Goal: Task Accomplishment & Management: Manage account settings

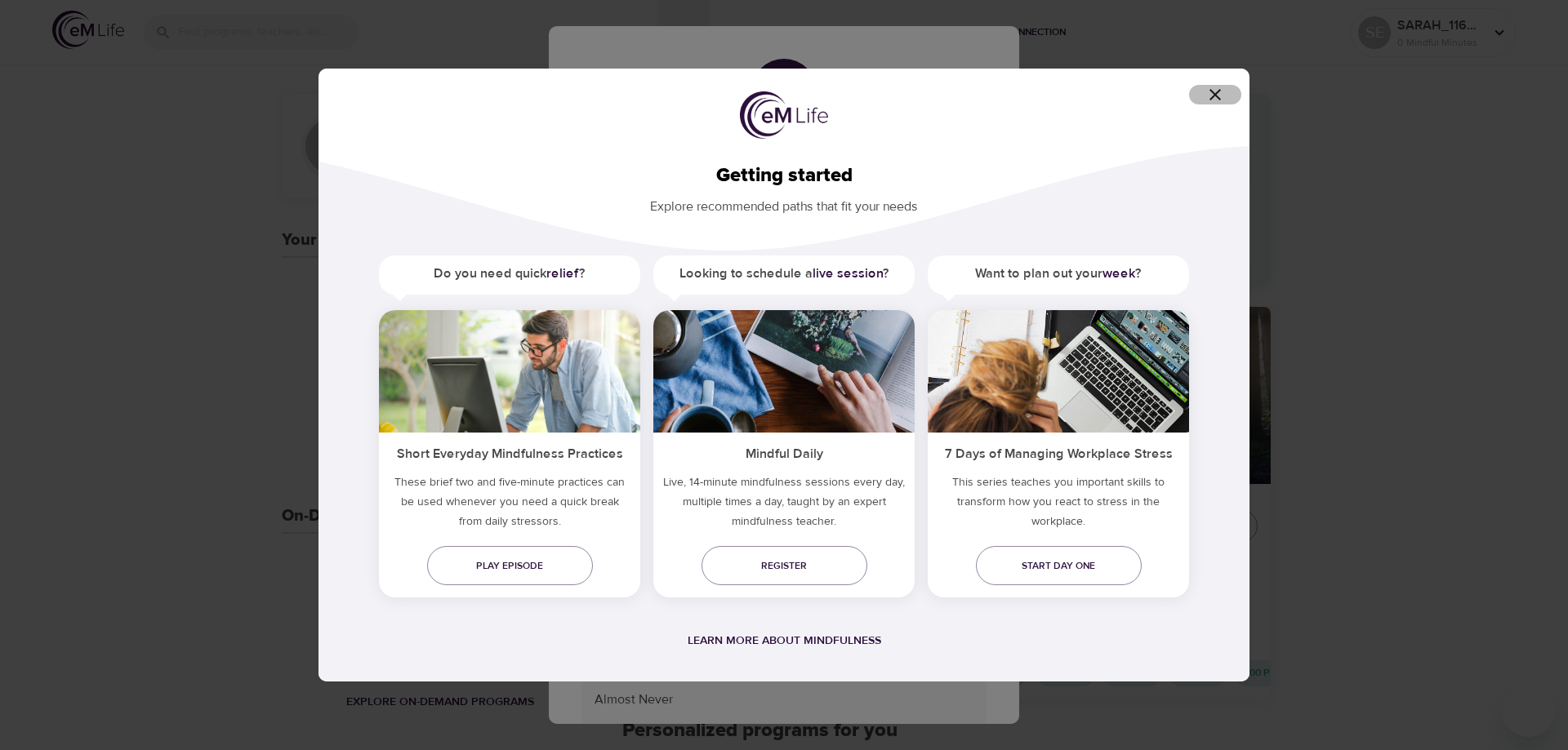
click at [1209, 86] on icon "button" at bounding box center [1215, 95] width 20 height 20
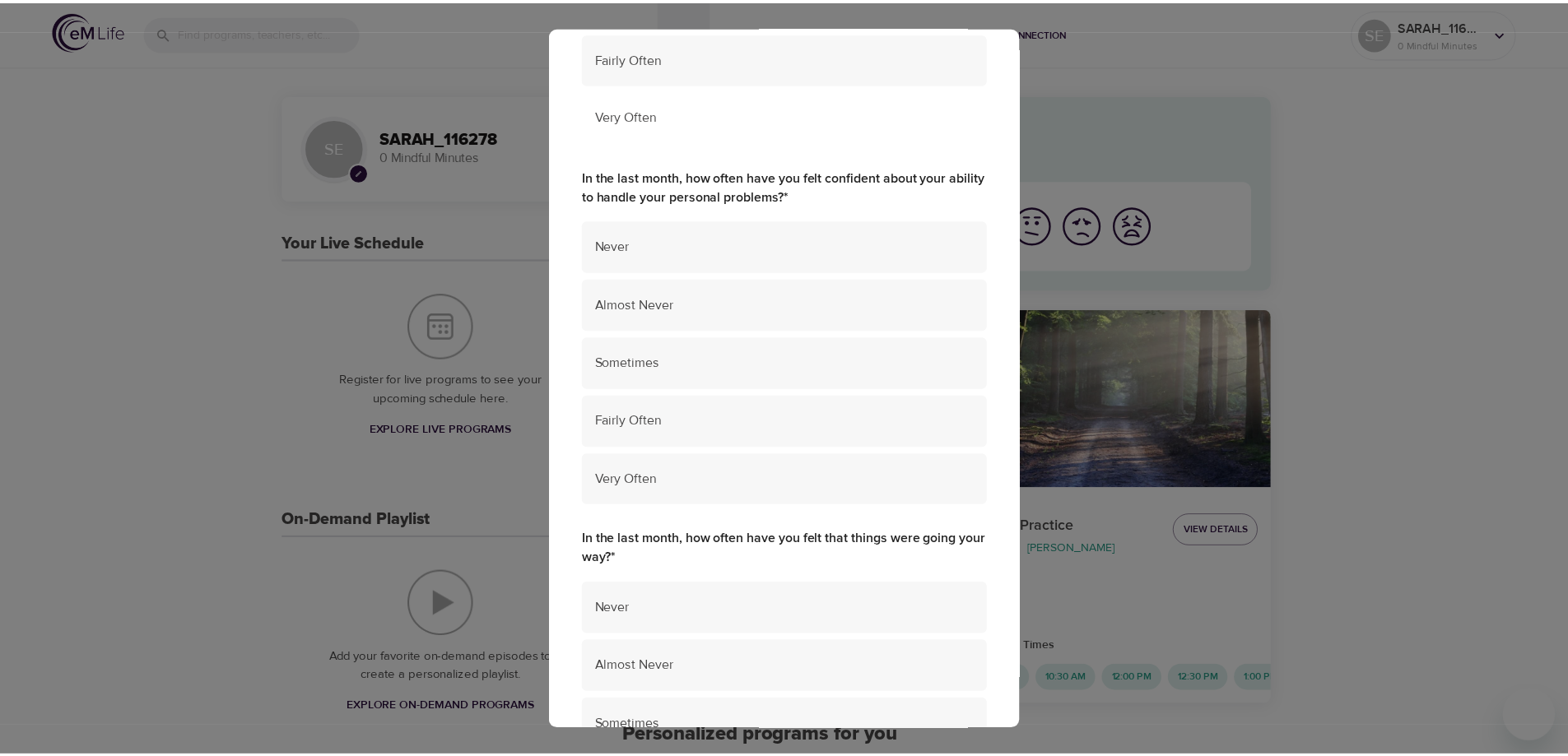
scroll to position [1039, 0]
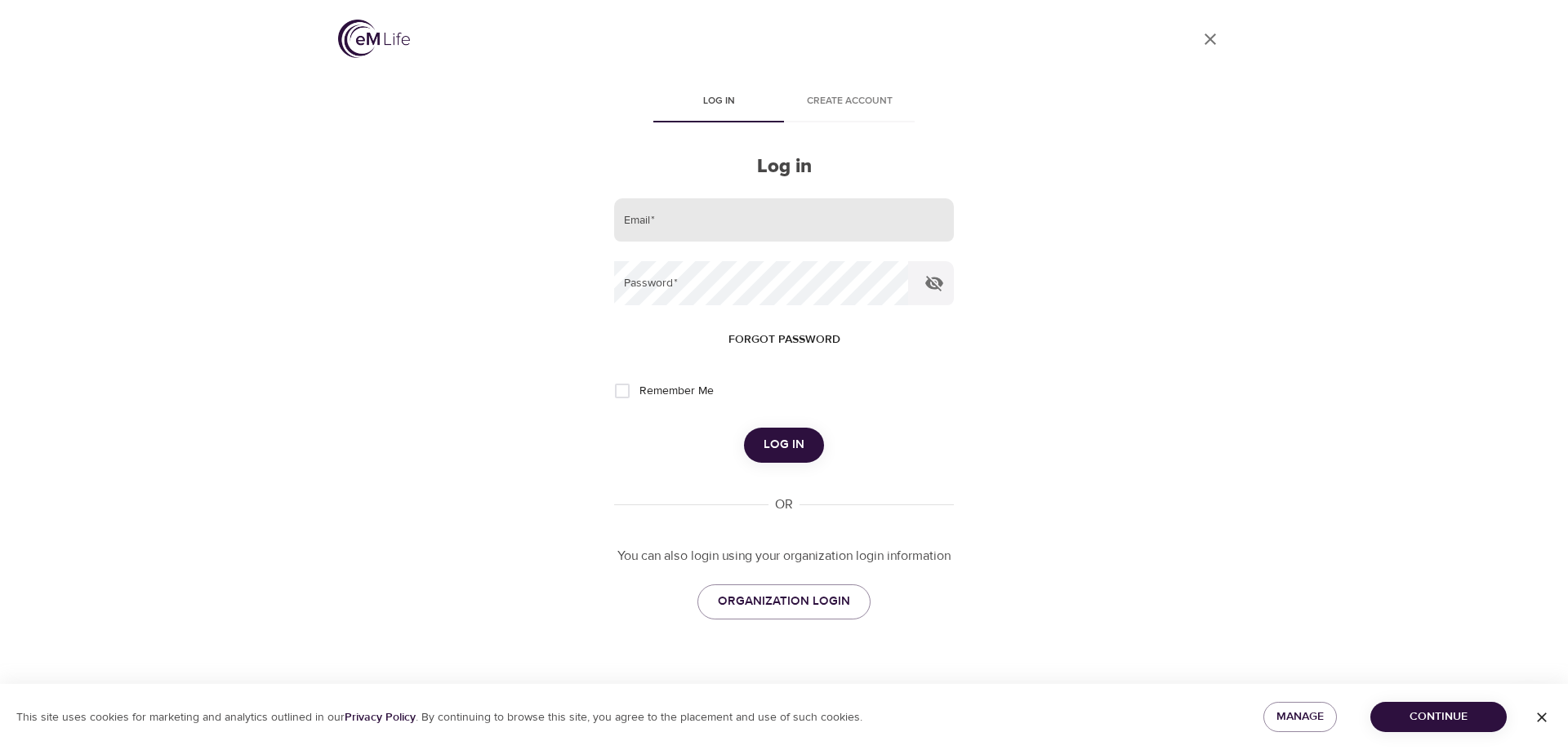
click at [691, 219] on input "email" at bounding box center [784, 220] width 339 height 44
type input "seastin1812@gmail.com"
click at [627, 393] on input "Remember Me" at bounding box center [622, 391] width 34 height 34
checkbox input "true"
click at [800, 442] on span "Log in" at bounding box center [784, 445] width 41 height 22
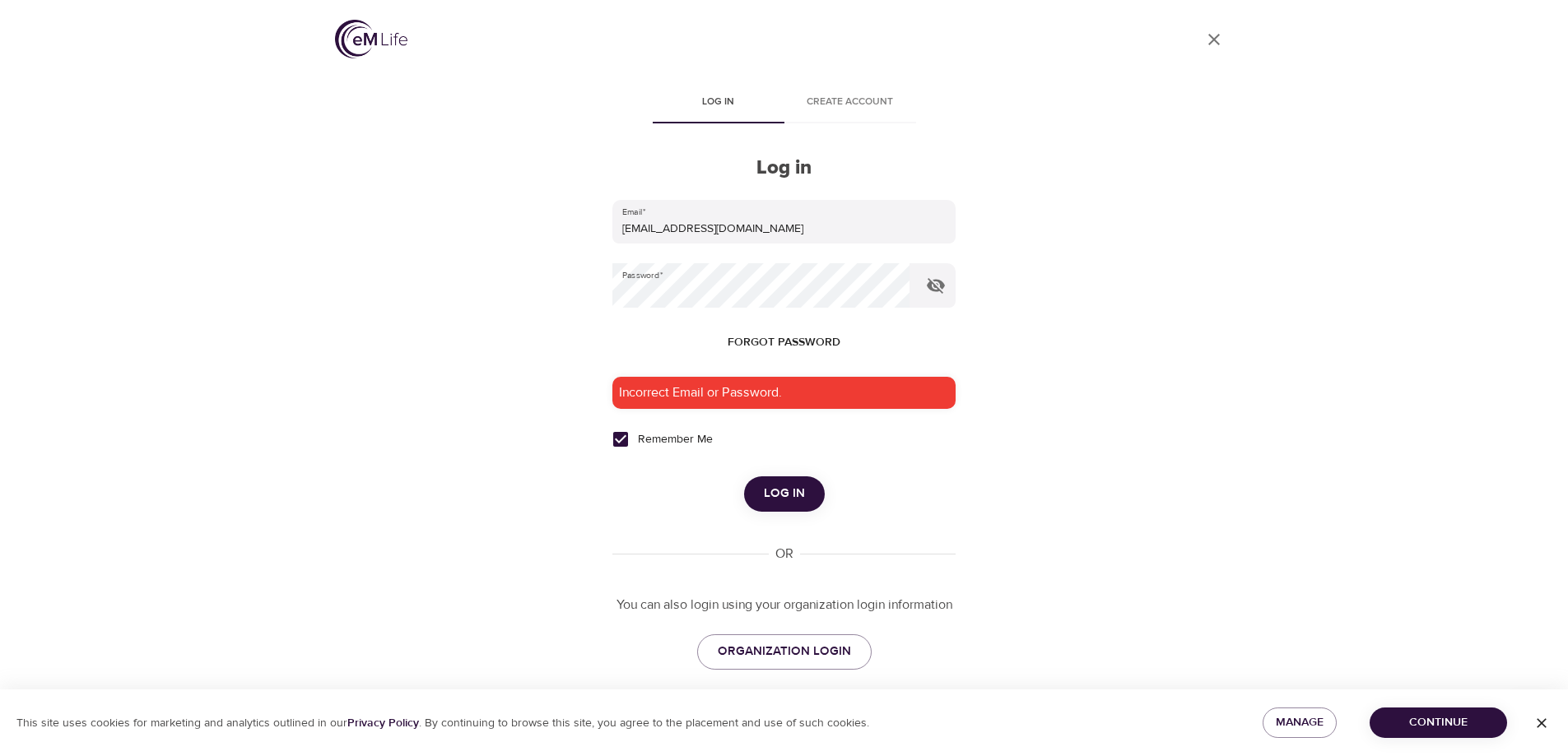
scroll to position [18, 0]
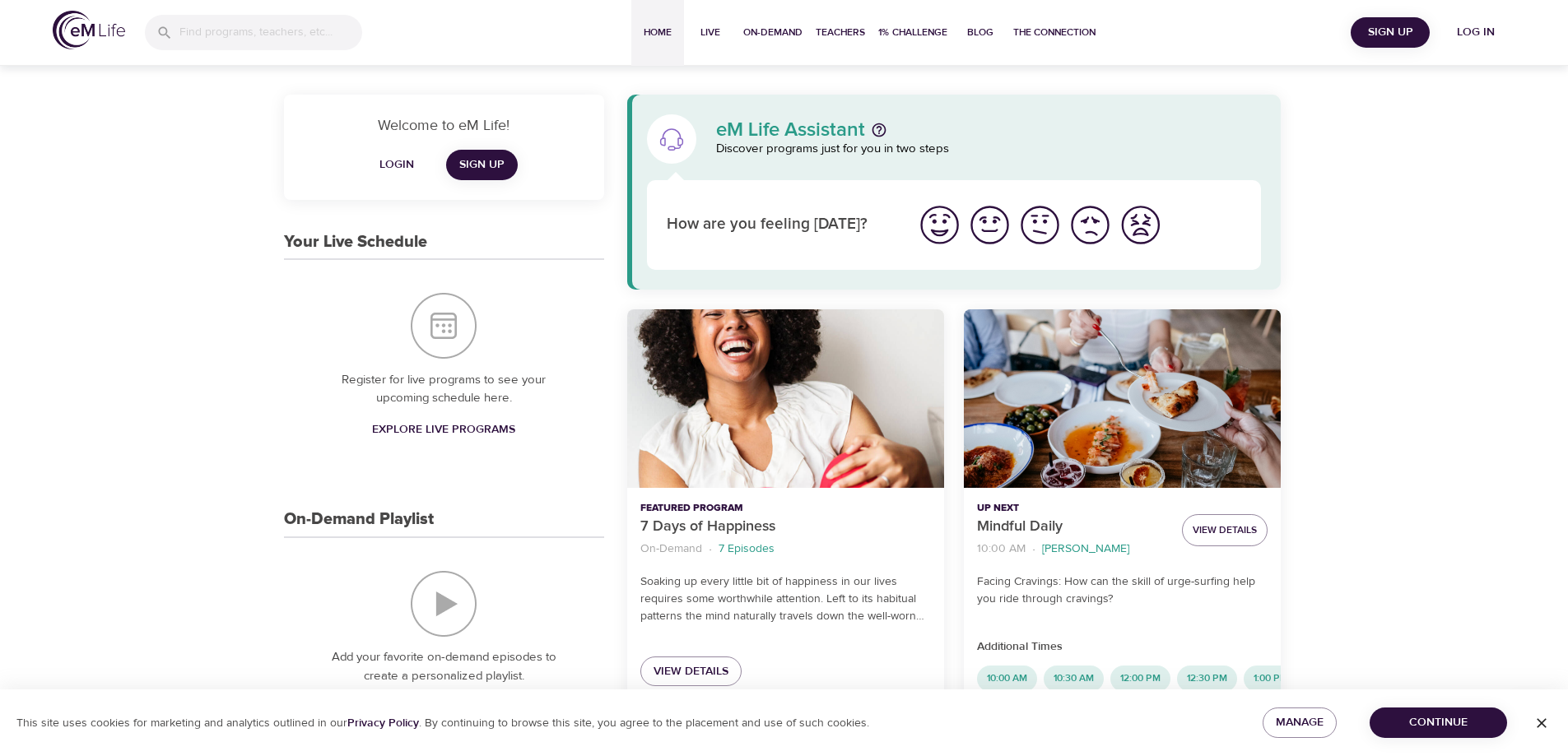
scroll to position [320, 0]
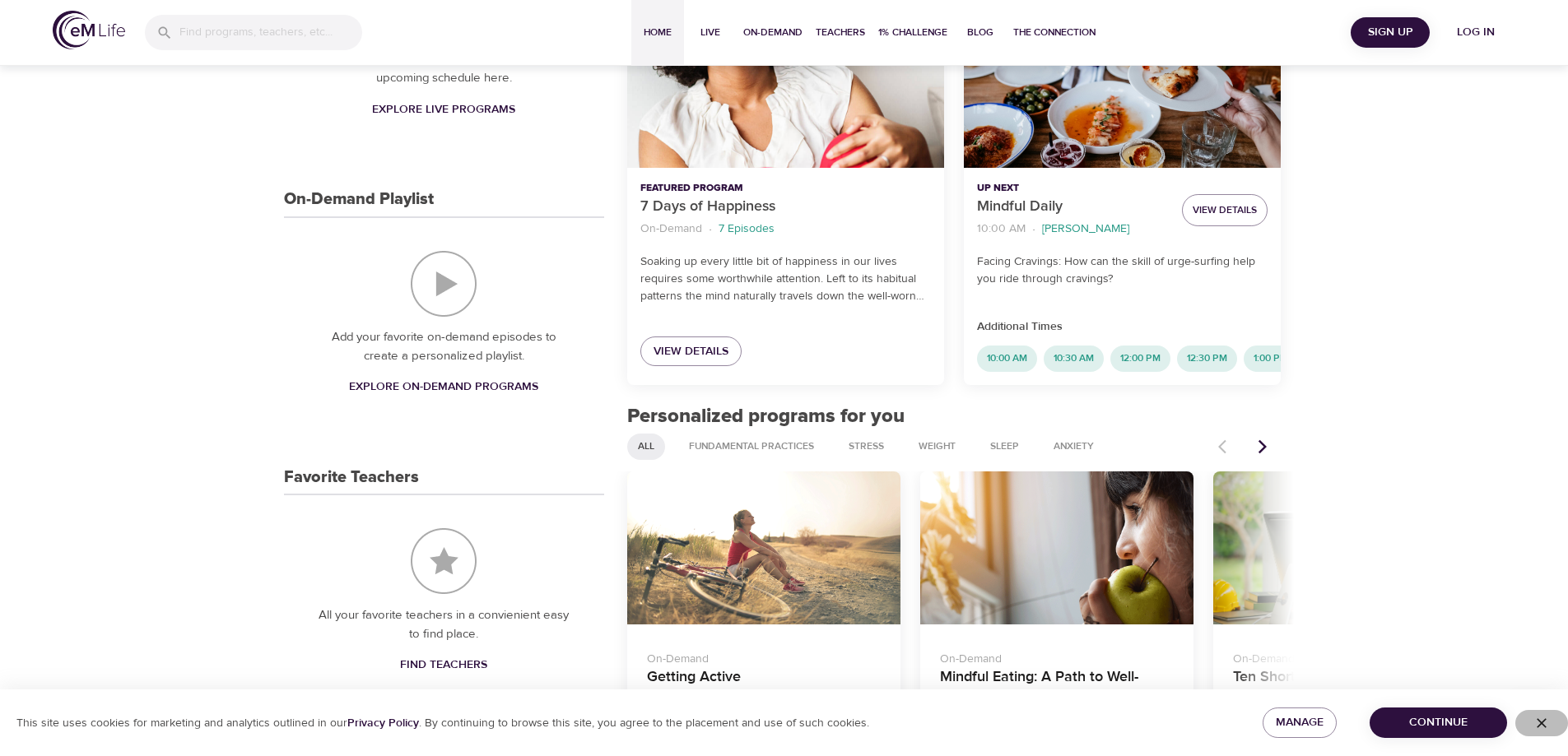
click at [1540, 729] on icon "button" at bounding box center [1541, 723] width 17 height 17
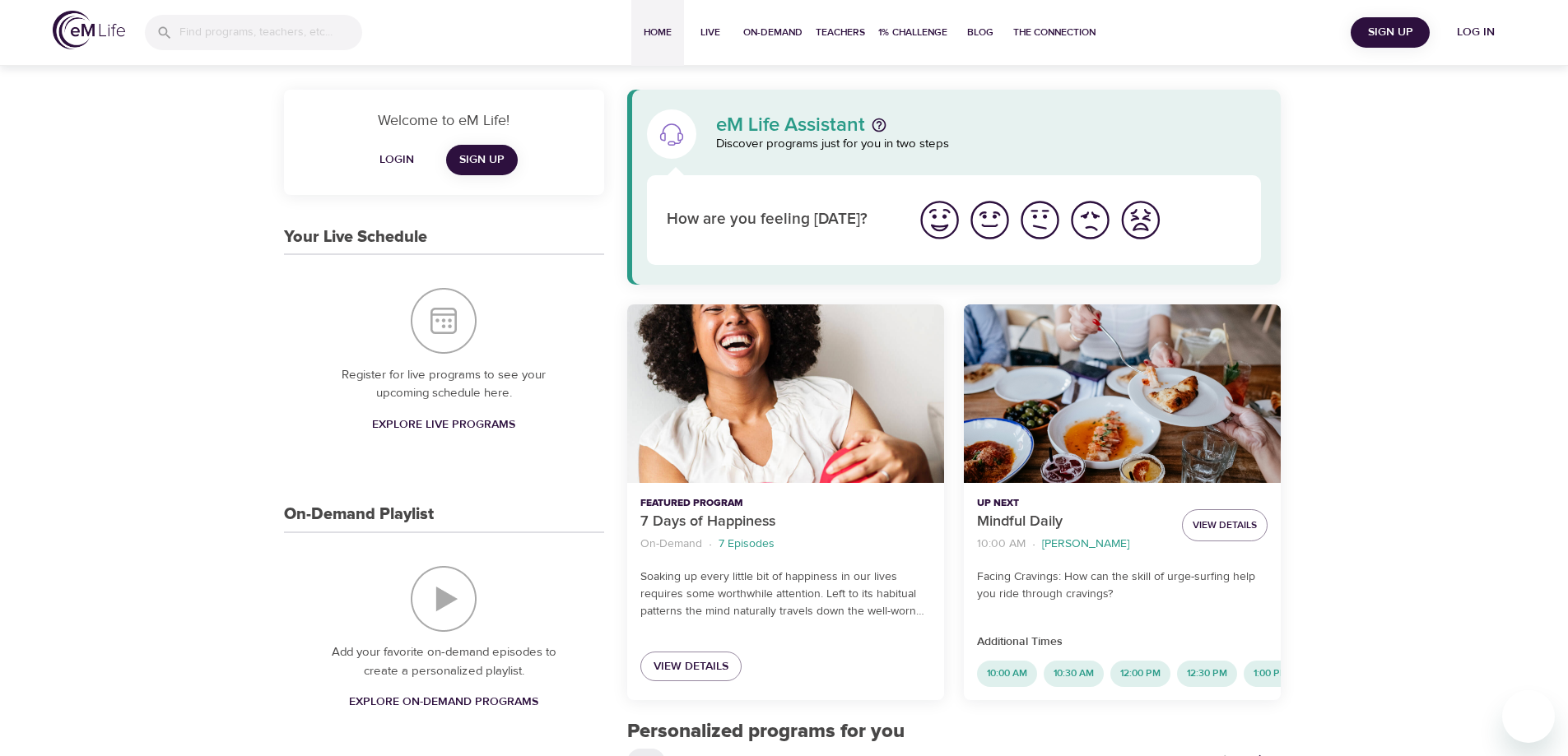
scroll to position [3, 0]
